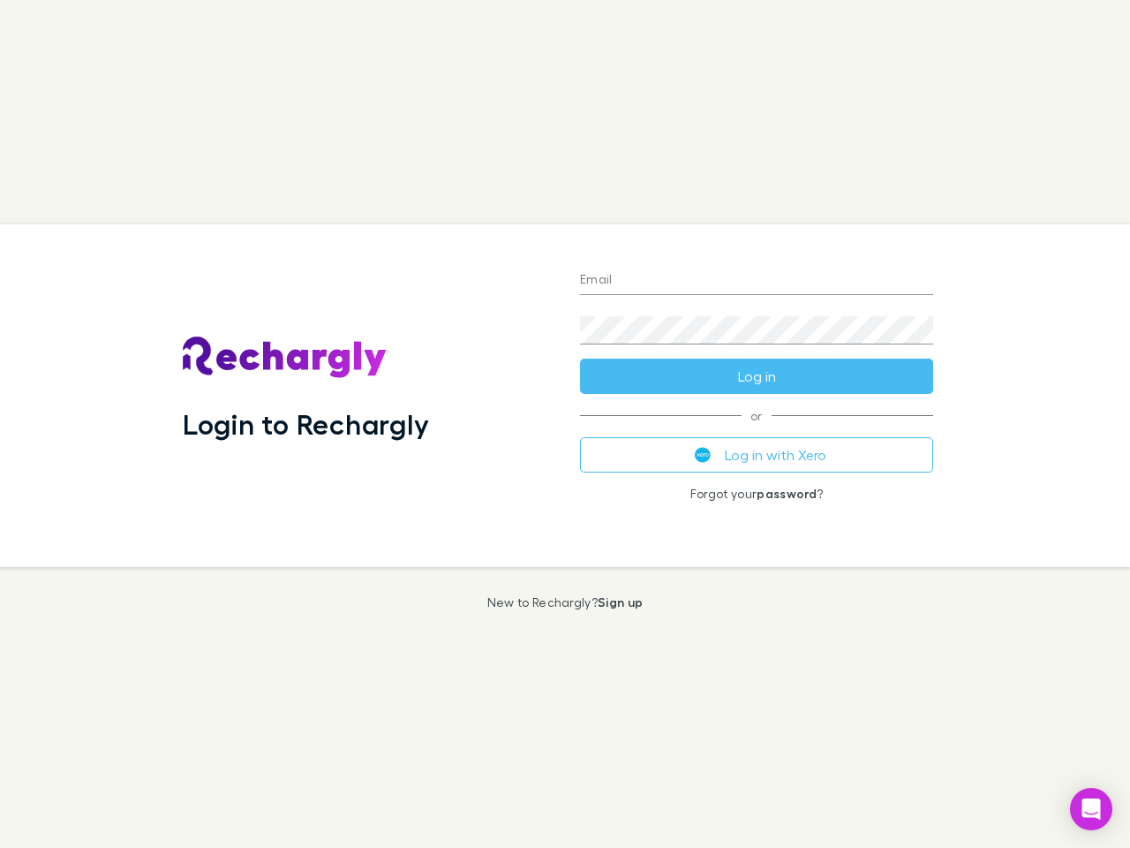
click at [565, 424] on div "Login to Rechargly" at bounding box center [367, 395] width 397 height 343
click at [757, 281] on input "Email" at bounding box center [756, 281] width 353 height 28
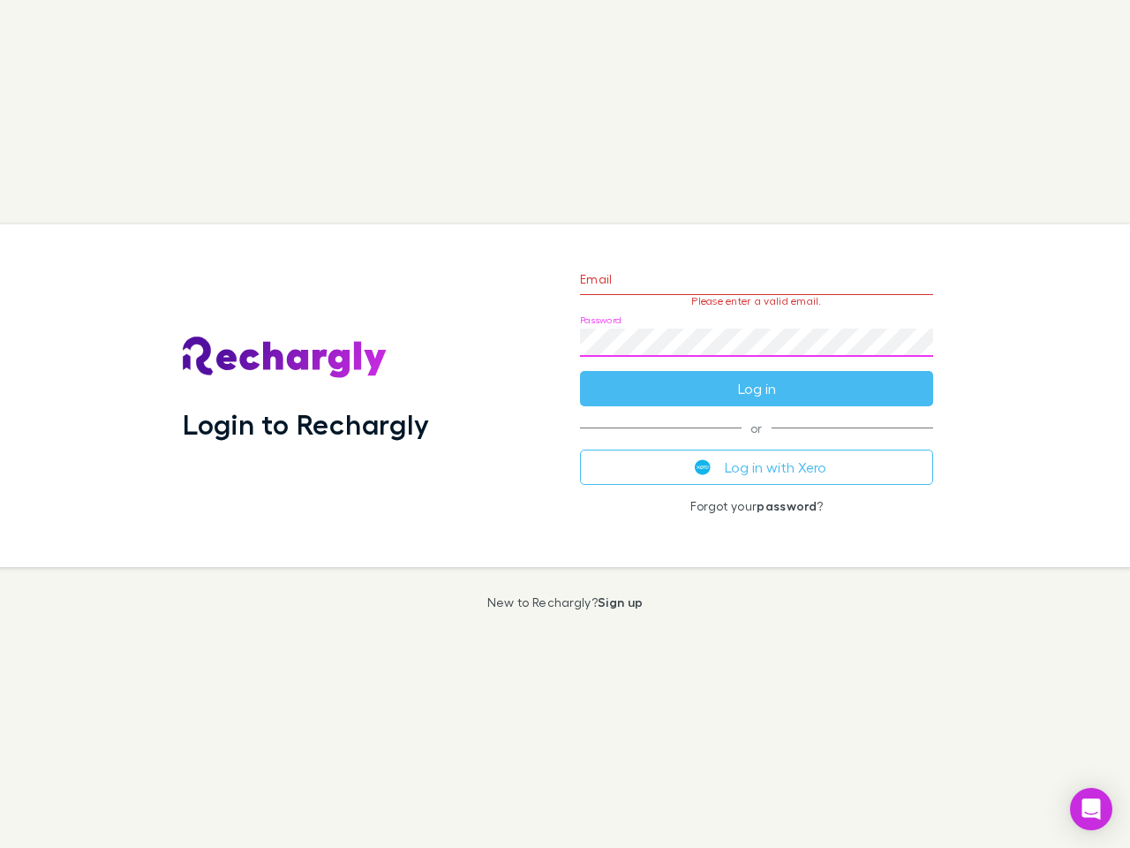
click at [757, 376] on form "Email Please enter a valid email. Password Log in" at bounding box center [756, 330] width 353 height 154
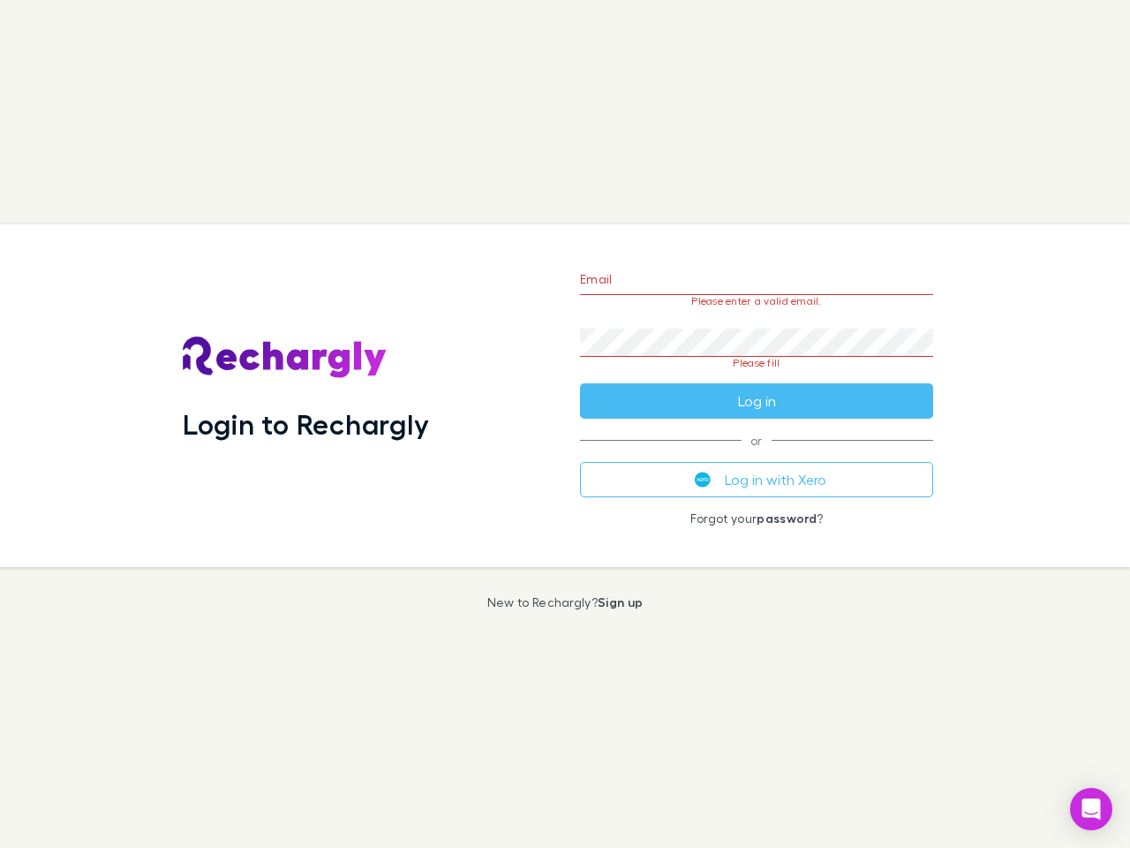
click at [757, 455] on div "Email Please enter a valid email. Password Please fill Log in or Log in with Xe…" at bounding box center [756, 395] width 381 height 343
click at [1091, 809] on icon "Open Intercom Messenger" at bounding box center [1092, 808] width 19 height 21
